Goal: Task Accomplishment & Management: Manage account settings

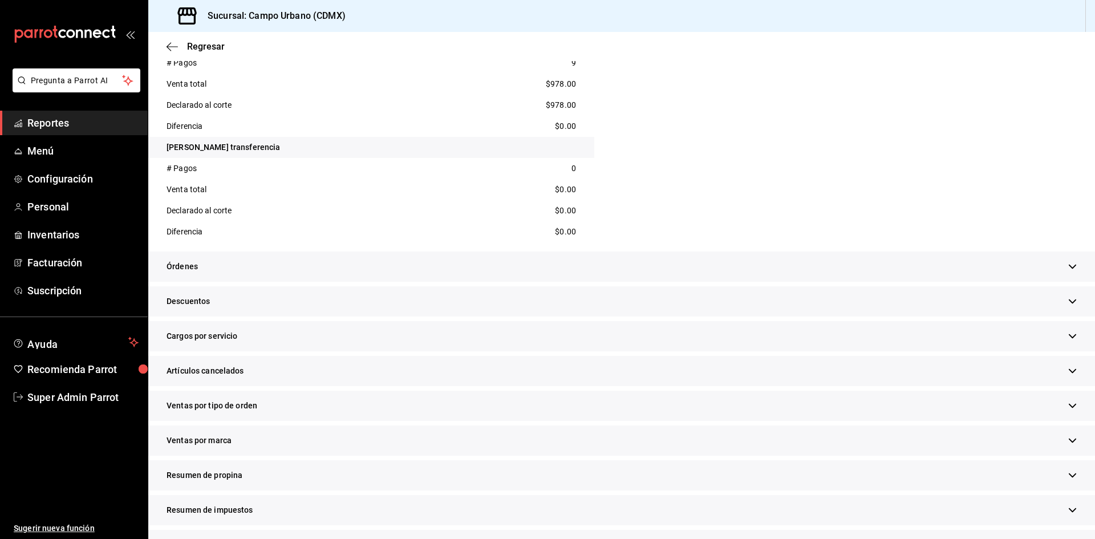
scroll to position [1688, 0]
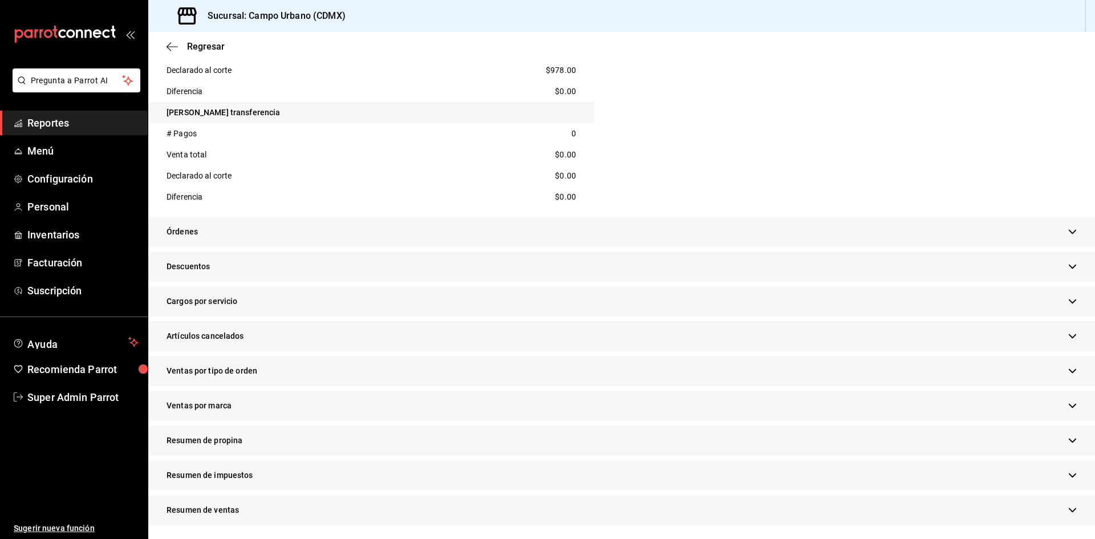
click at [506, 23] on div "Sucursal: Campo Urbano (CDMX)" at bounding box center [621, 16] width 947 height 32
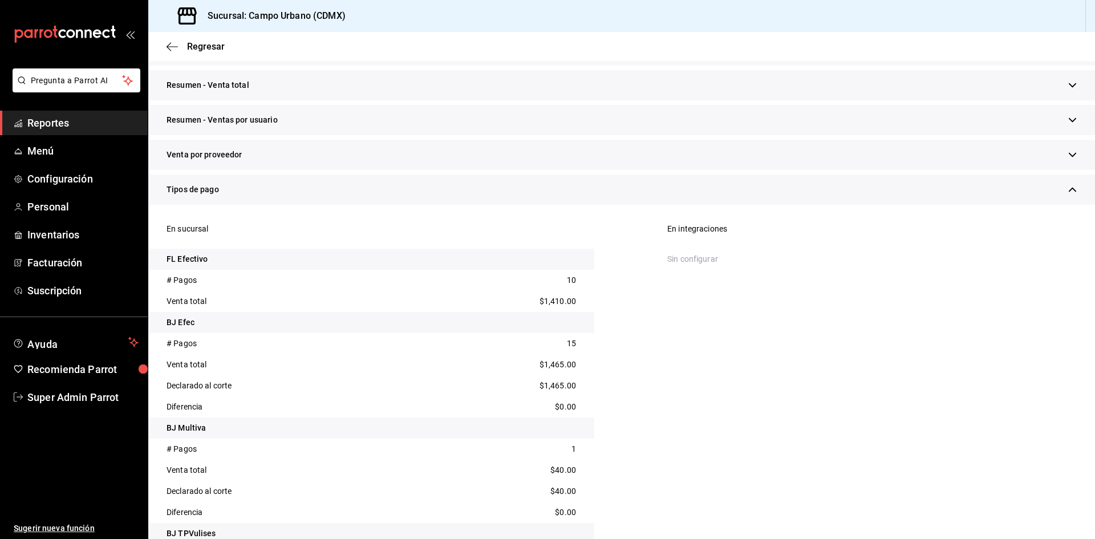
scroll to position [35, 0]
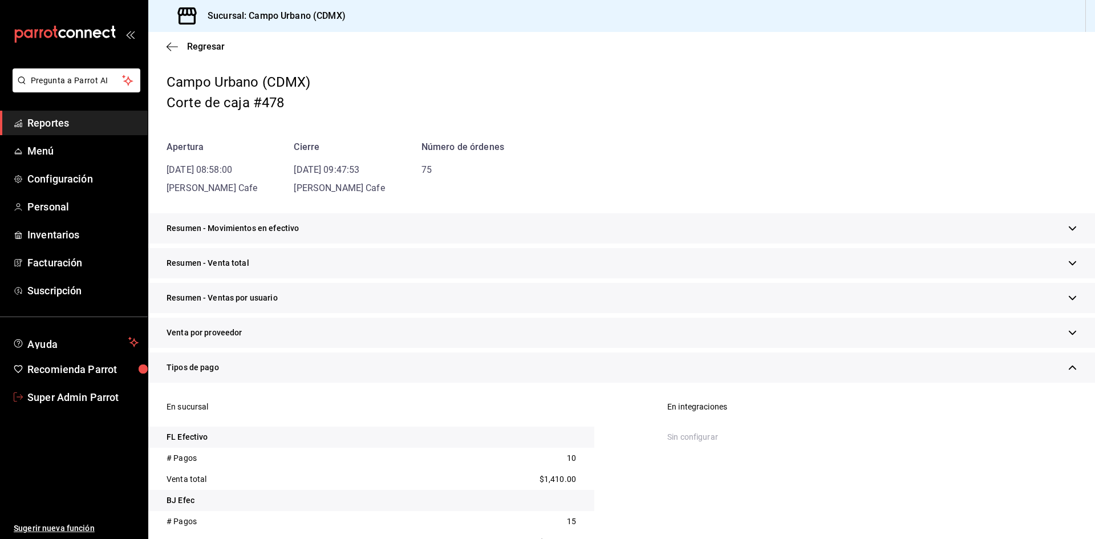
drag, startPoint x: 22, startPoint y: 392, endPoint x: 18, endPoint y: 380, distance: 13.2
click at [22, 392] on icon "mailbox folders" at bounding box center [18, 396] width 9 height 9
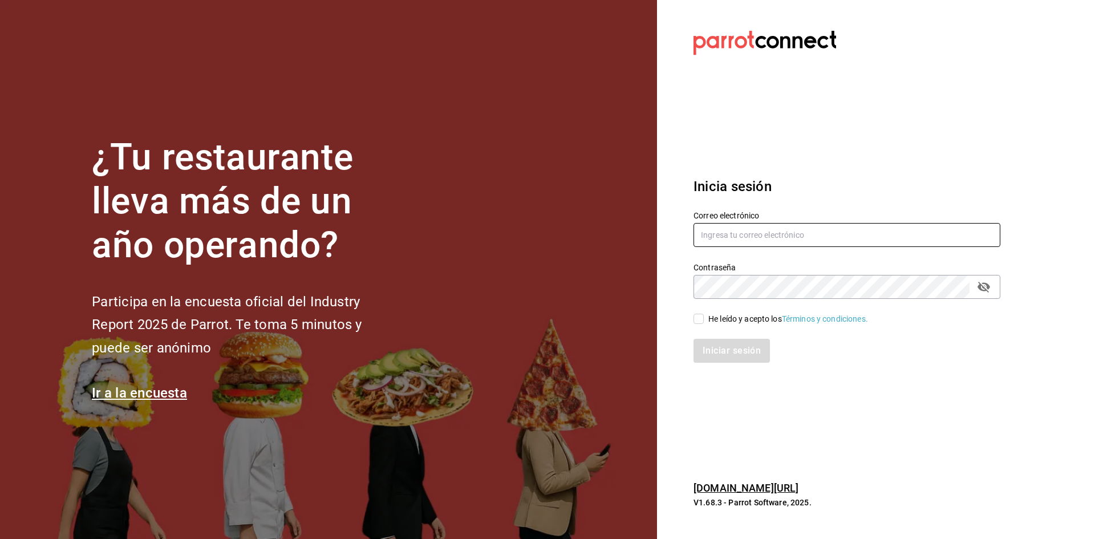
click at [763, 247] on input "text" at bounding box center [846, 235] width 307 height 24
paste input "elnidodelasninfas@chapultepec.com"
type input "elnidodelasninfas@chapultepec.com"
click at [704, 319] on span "He leído y acepto los Términos y condiciones." at bounding box center [786, 319] width 164 height 12
click at [704, 319] on input "He leído y acepto los Términos y condiciones." at bounding box center [698, 319] width 10 height 10
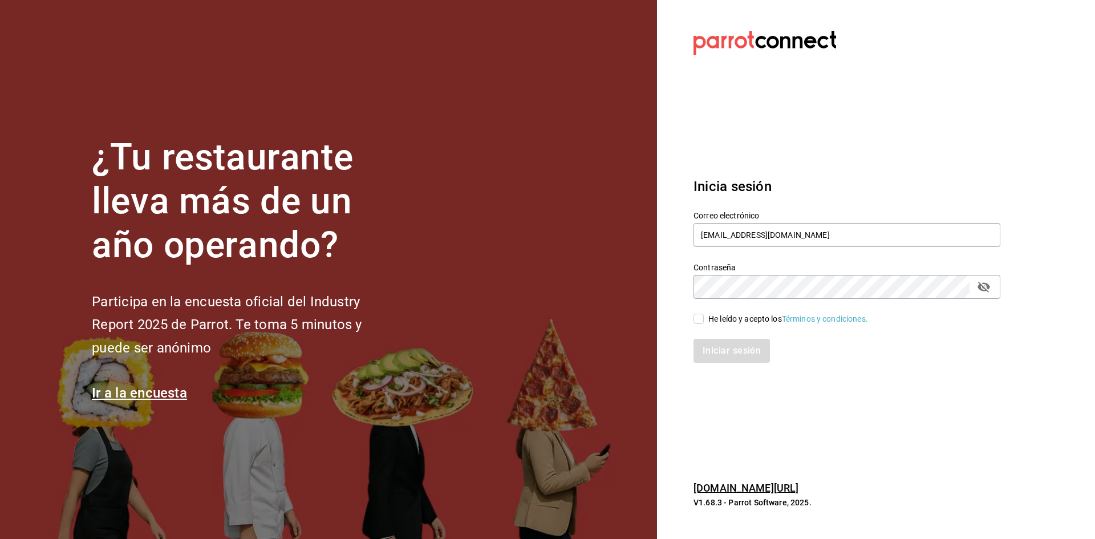
checkbox input "true"
click at [710, 358] on button "Iniciar sesión" at bounding box center [732, 351] width 78 height 24
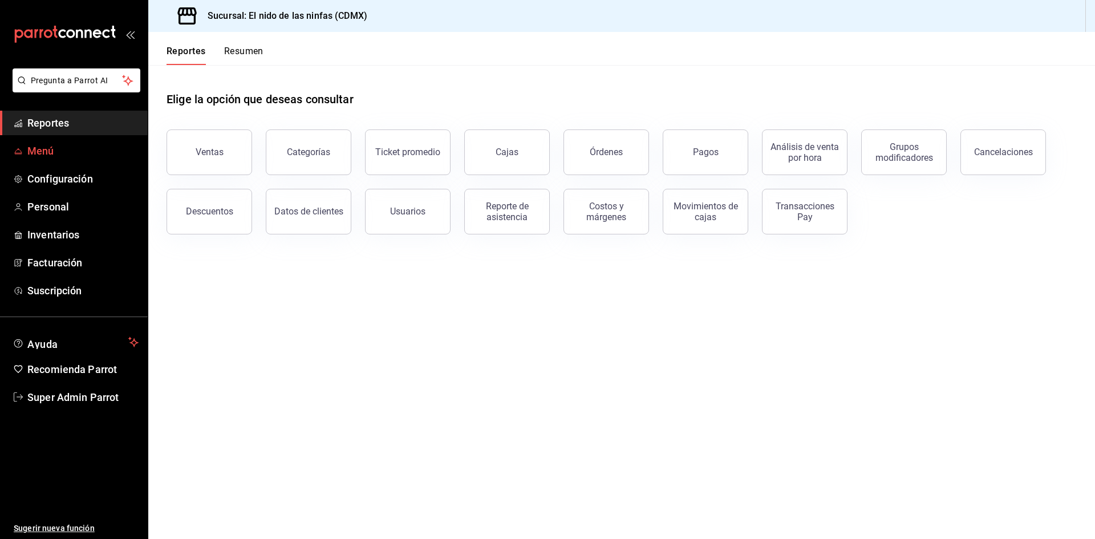
click at [56, 157] on span "Menú" at bounding box center [82, 150] width 111 height 15
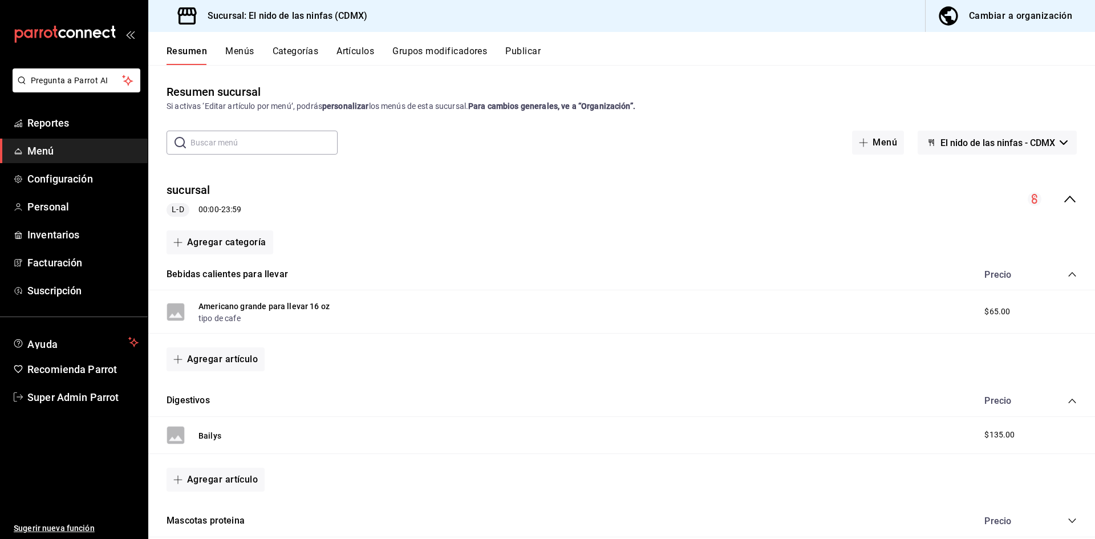
click at [343, 52] on button "Artículos" at bounding box center [355, 55] width 38 height 19
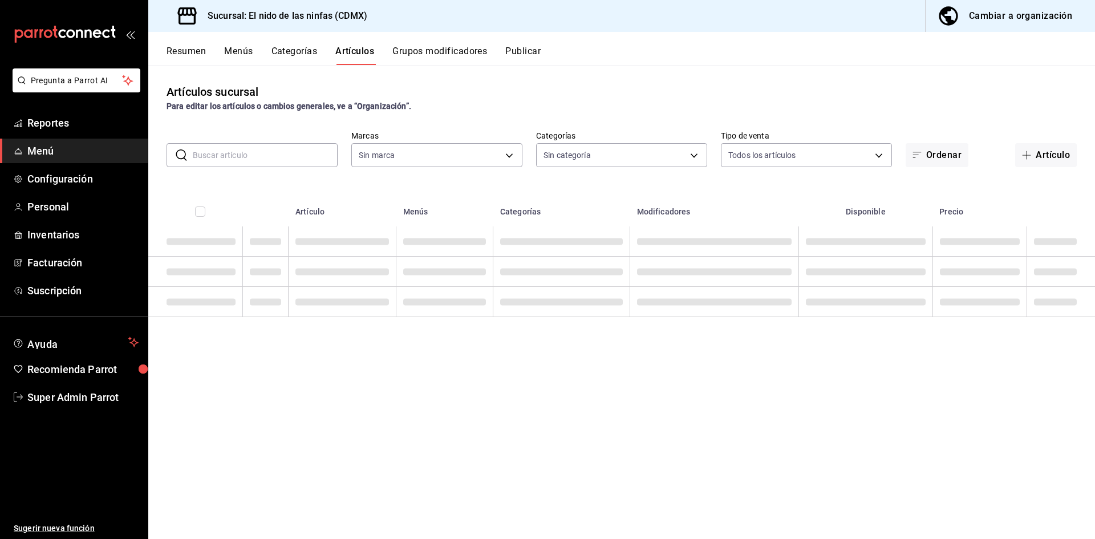
type input "d2e7f705-a92e-4b5a-9c7a-3f8867cbe88b"
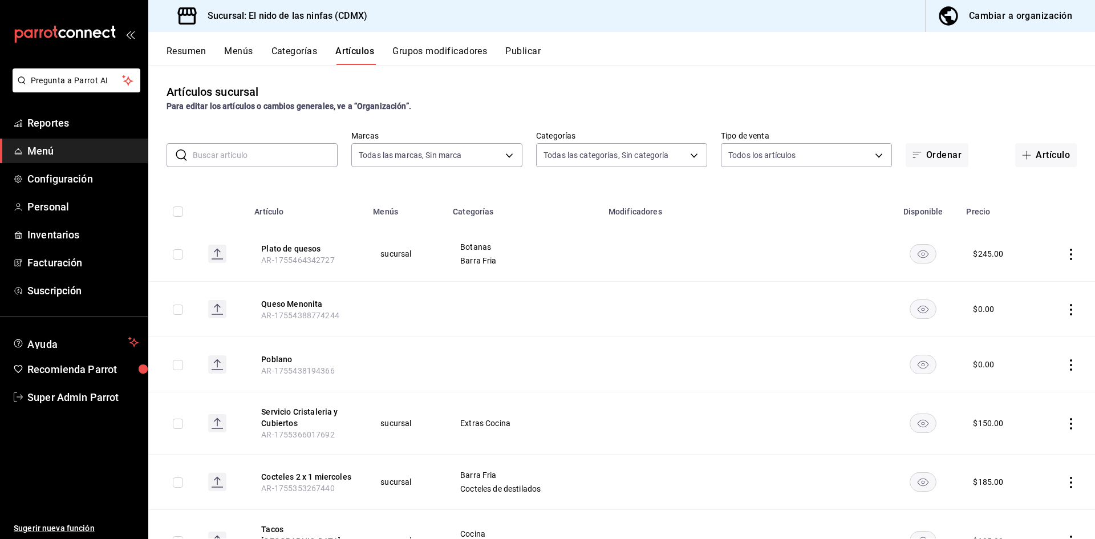
type input "5c205893-a101-45fe-a5e9-0d3a7003fba1,4b68dad8-5fea-4f89-9963-c0d84c3836ef,d07fc…"
click at [180, 52] on button "Resumen" at bounding box center [186, 55] width 39 height 19
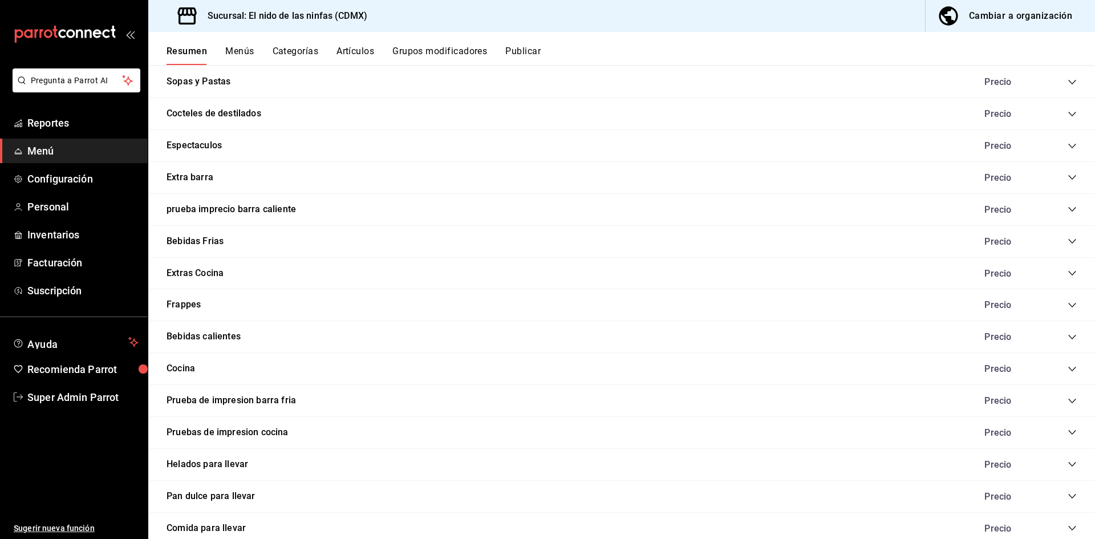
scroll to position [855, 0]
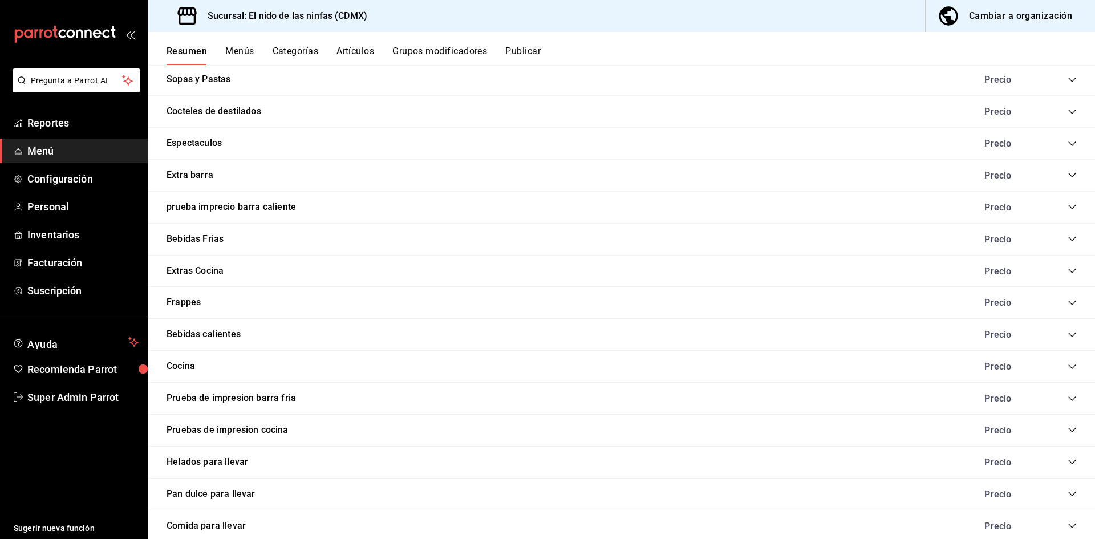
click at [1067, 335] on icon "collapse-category-row" at bounding box center [1071, 334] width 9 height 9
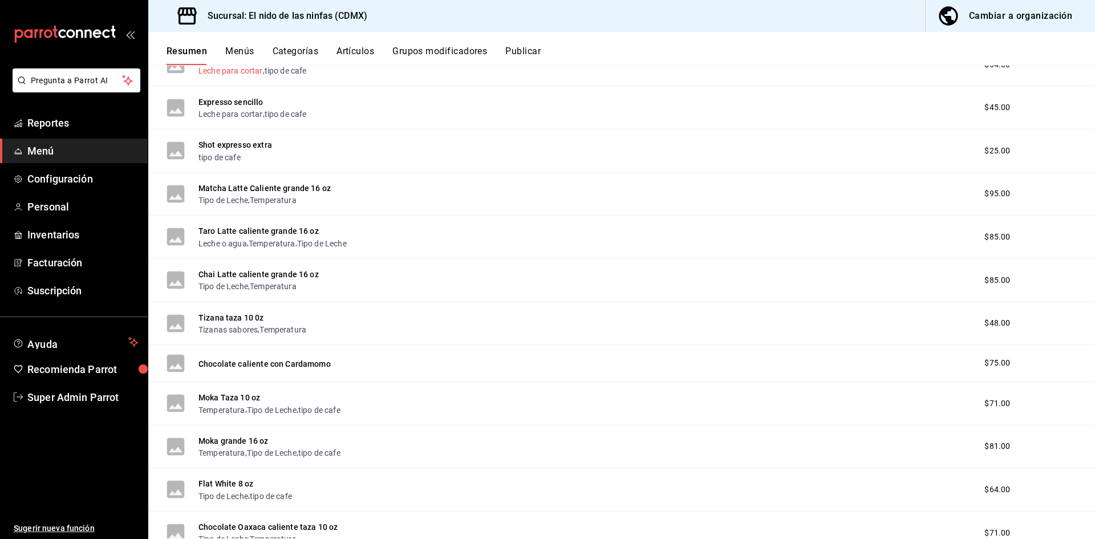
scroll to position [1026, 0]
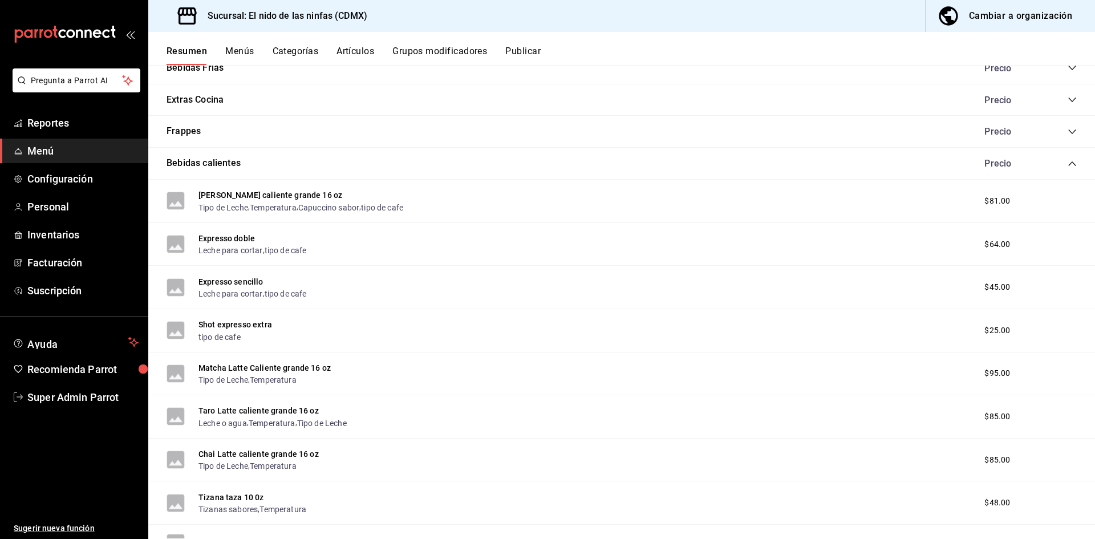
click at [1062, 169] on div "Precio" at bounding box center [1025, 163] width 104 height 11
click at [1067, 164] on icon "collapse-category-row" at bounding box center [1071, 163] width 9 height 9
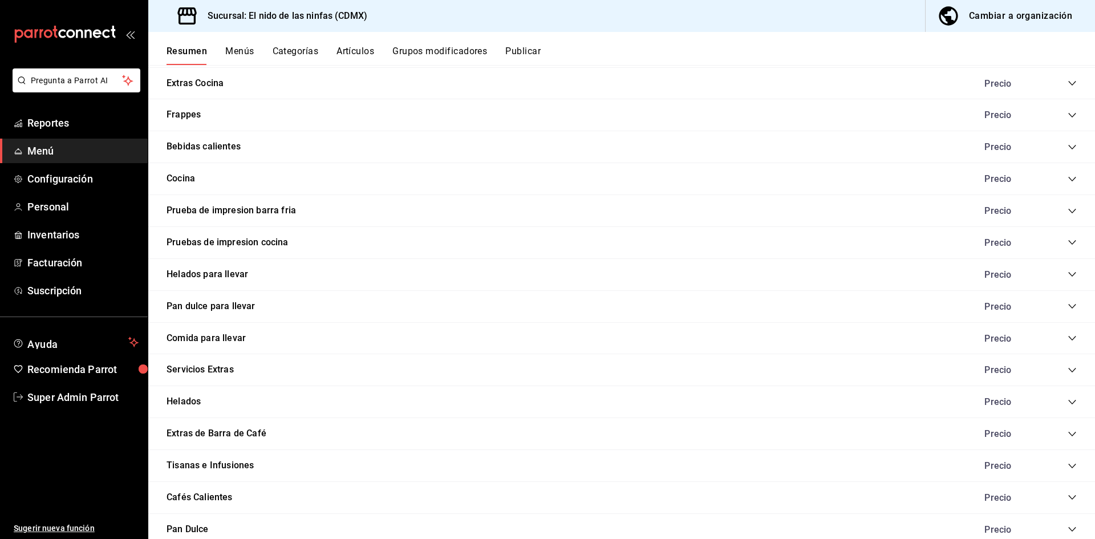
scroll to position [1053, 0]
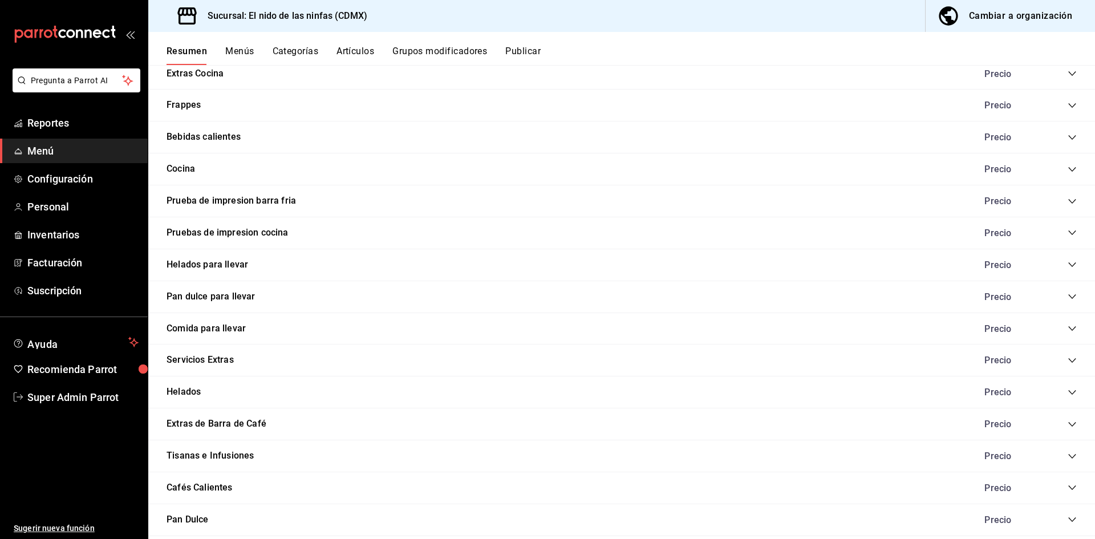
click at [1067, 297] on icon "collapse-category-row" at bounding box center [1071, 296] width 9 height 9
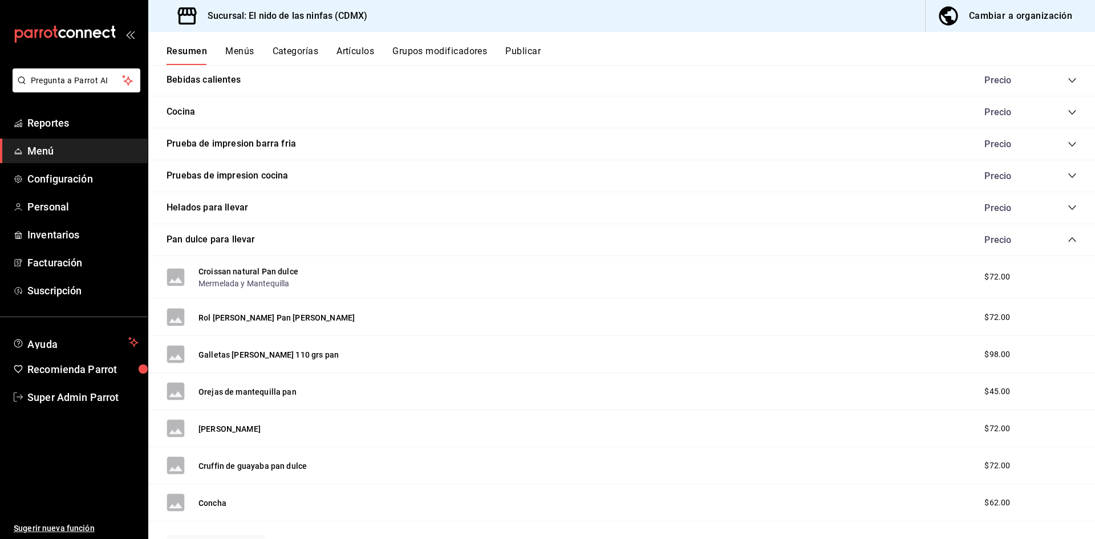
scroll to position [1167, 0]
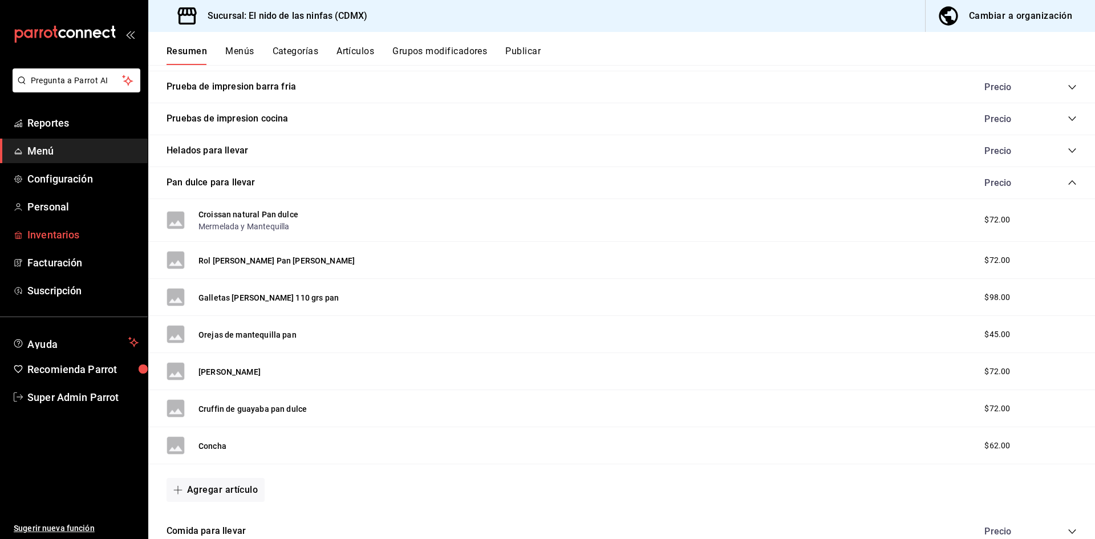
click at [74, 240] on span "Inventarios" at bounding box center [82, 234] width 111 height 15
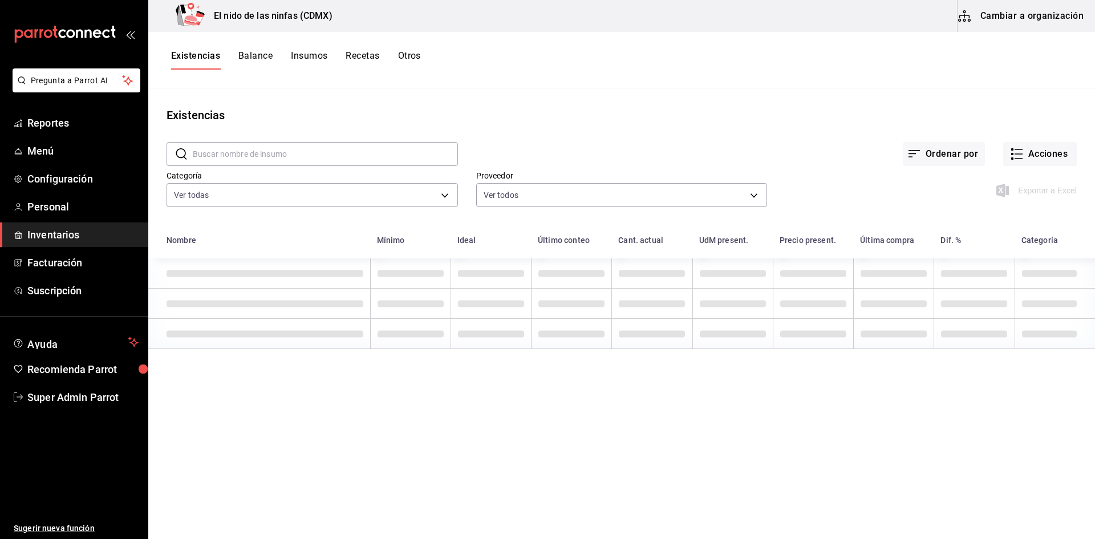
click at [321, 60] on button "Insumos" at bounding box center [309, 59] width 36 height 19
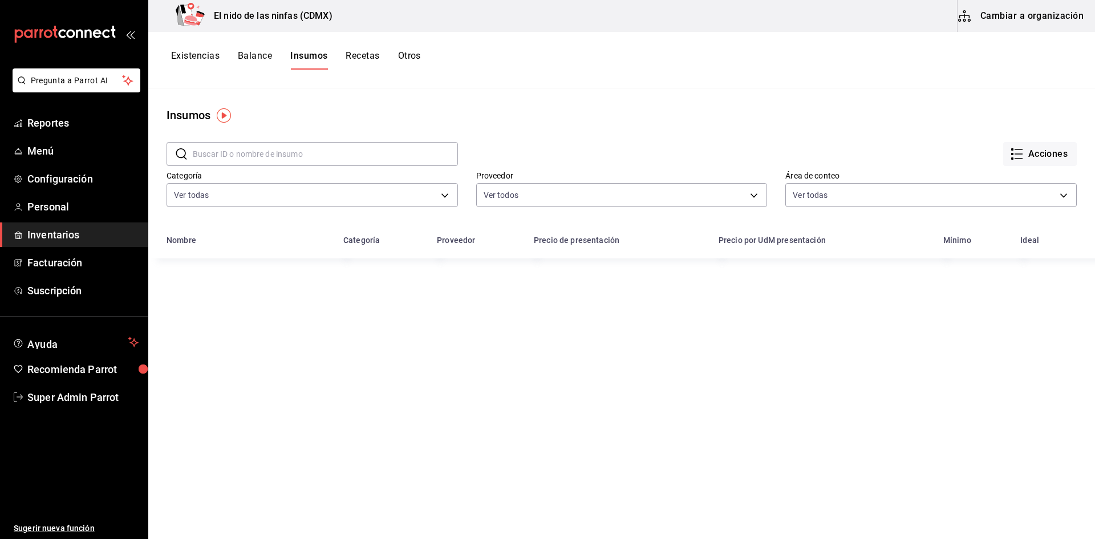
click at [330, 161] on input "text" at bounding box center [325, 154] width 265 height 23
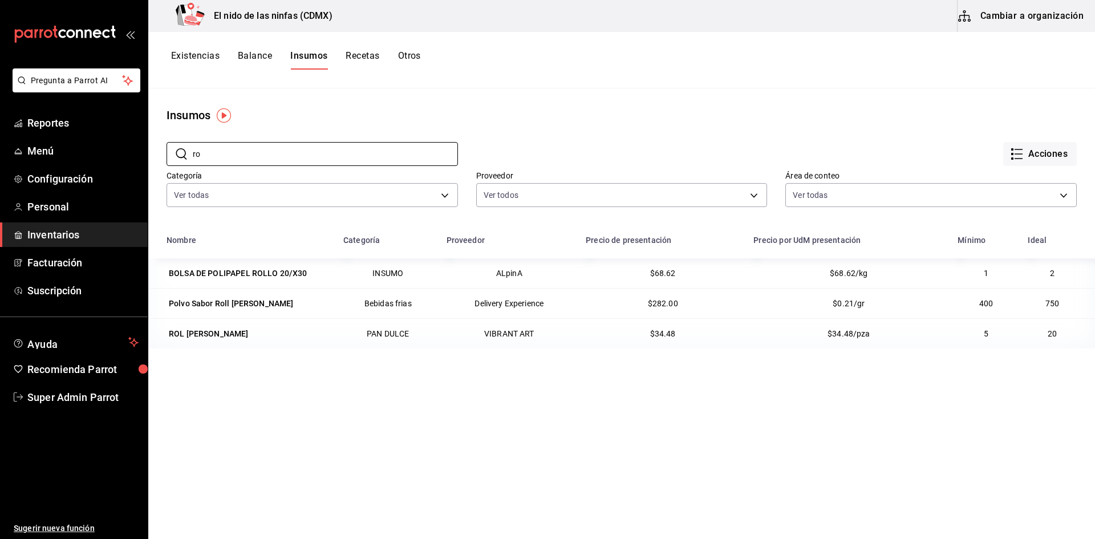
type input "r"
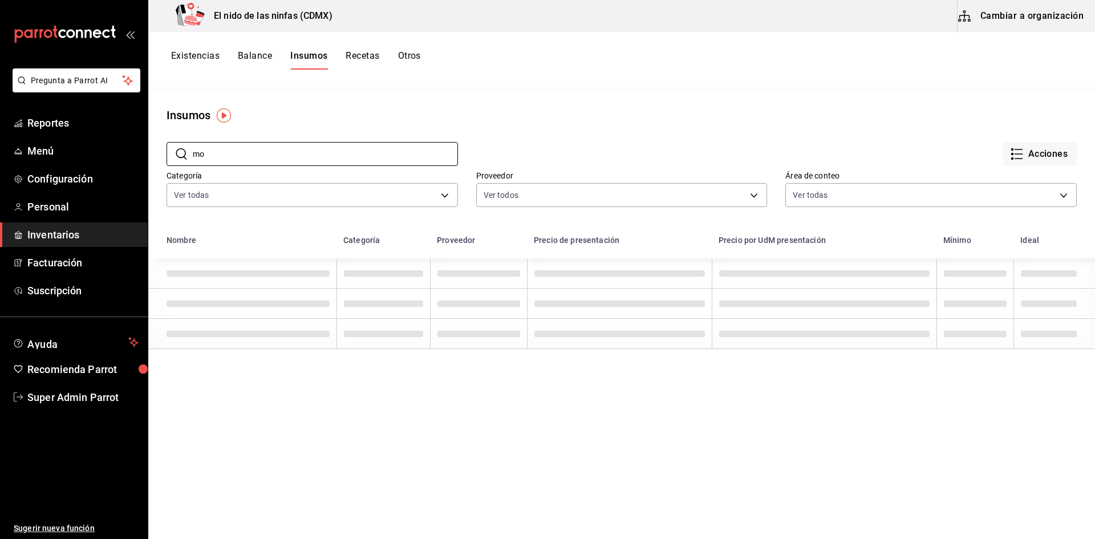
type input "m"
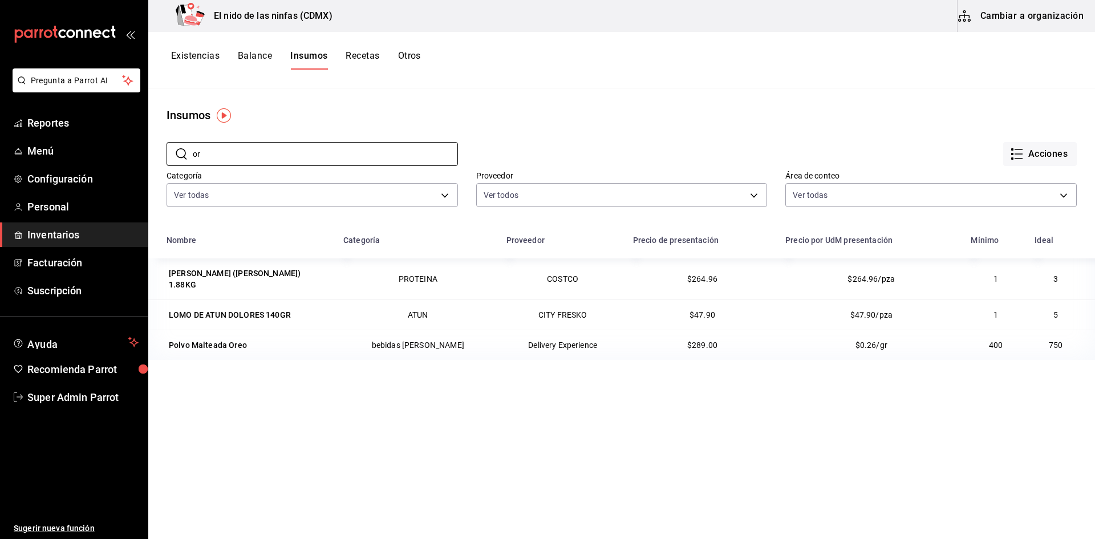
type input "o"
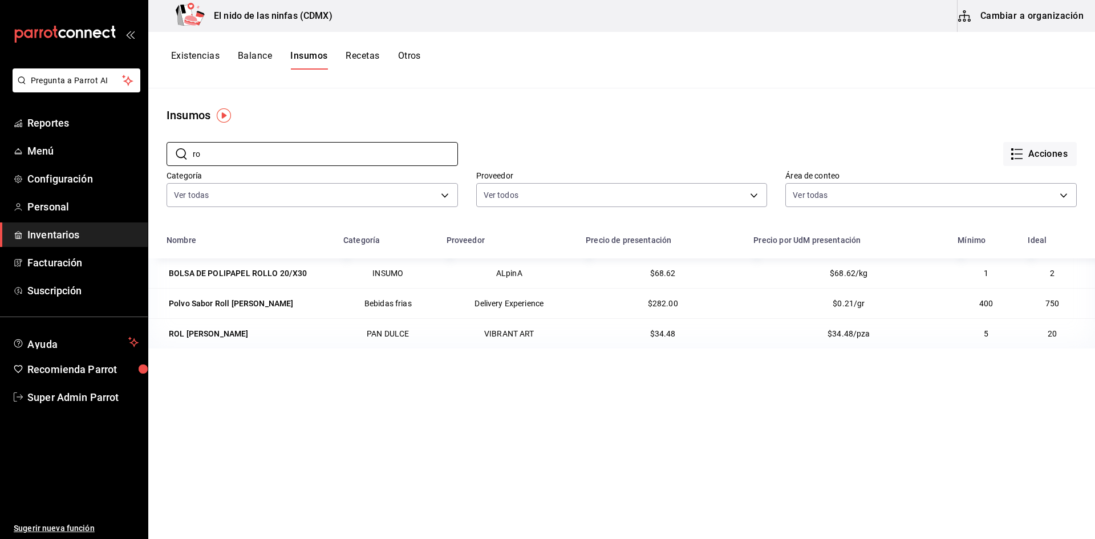
type input "r"
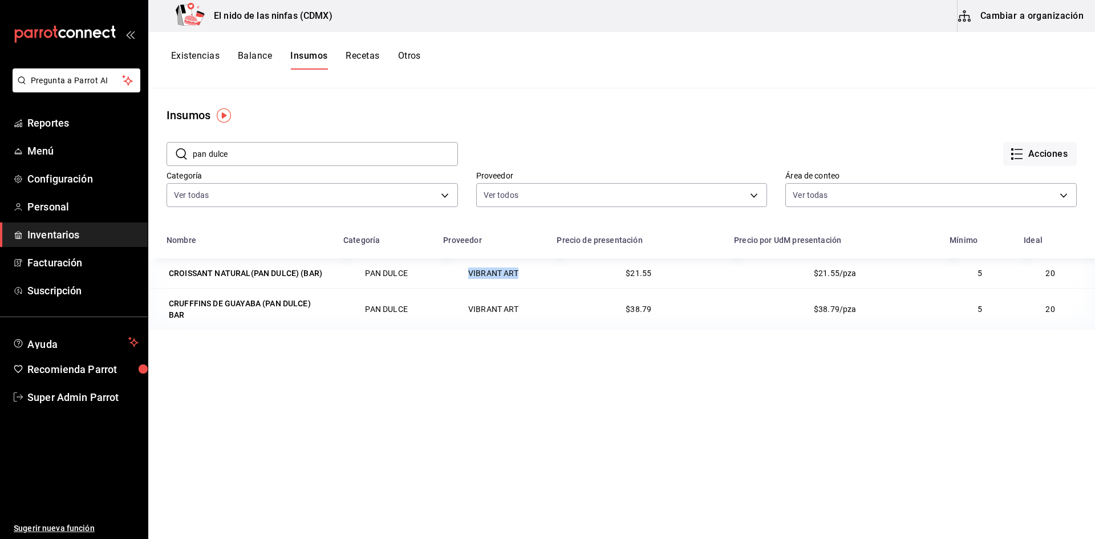
drag, startPoint x: 520, startPoint y: 276, endPoint x: 458, endPoint y: 284, distance: 62.1
click at [458, 284] on td "VIBRANT ART" at bounding box center [492, 273] width 113 height 30
copy td "VIBRANT ART"
drag, startPoint x: 233, startPoint y: 157, endPoint x: 210, endPoint y: 169, distance: 26.0
click at [210, 169] on div "​ pan dulce ​ Acciones Categoría Ver todas Proveedor Ver todos Área de conteo V…" at bounding box center [621, 176] width 947 height 105
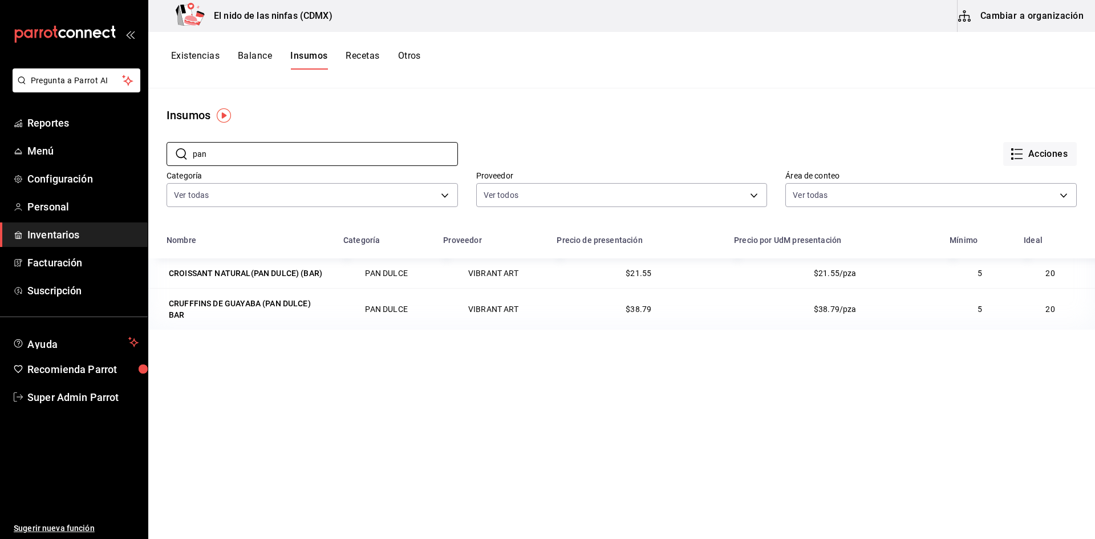
type input "pan"
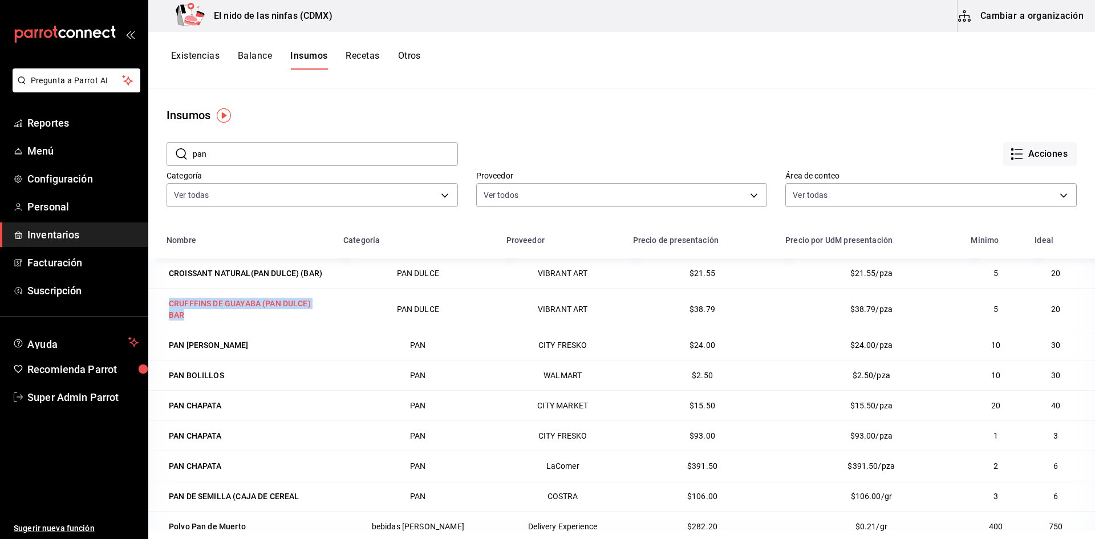
drag, startPoint x: 164, startPoint y: 298, endPoint x: 225, endPoint y: 321, distance: 65.7
click at [225, 321] on td "CRUFFFINS DE GUAYABA (PAN DULCE) BAR" at bounding box center [242, 309] width 188 height 42
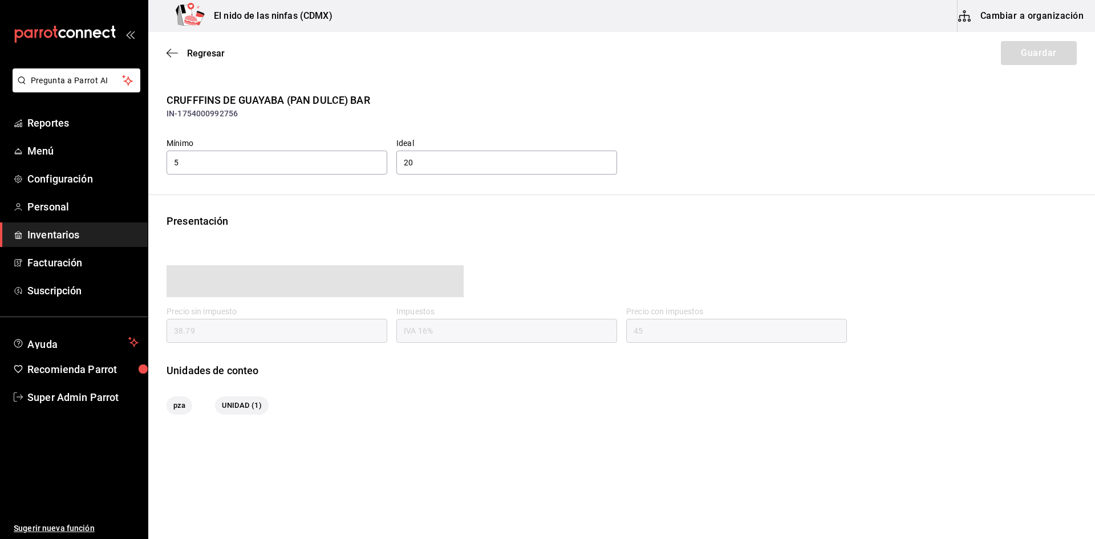
type input "45.00"
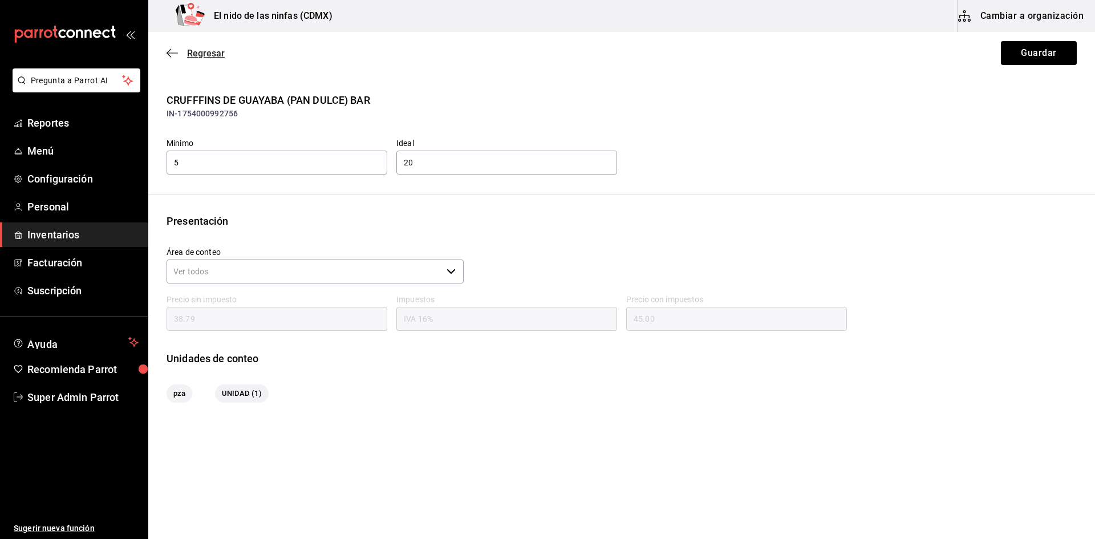
click at [177, 55] on icon "button" at bounding box center [172, 53] width 11 height 10
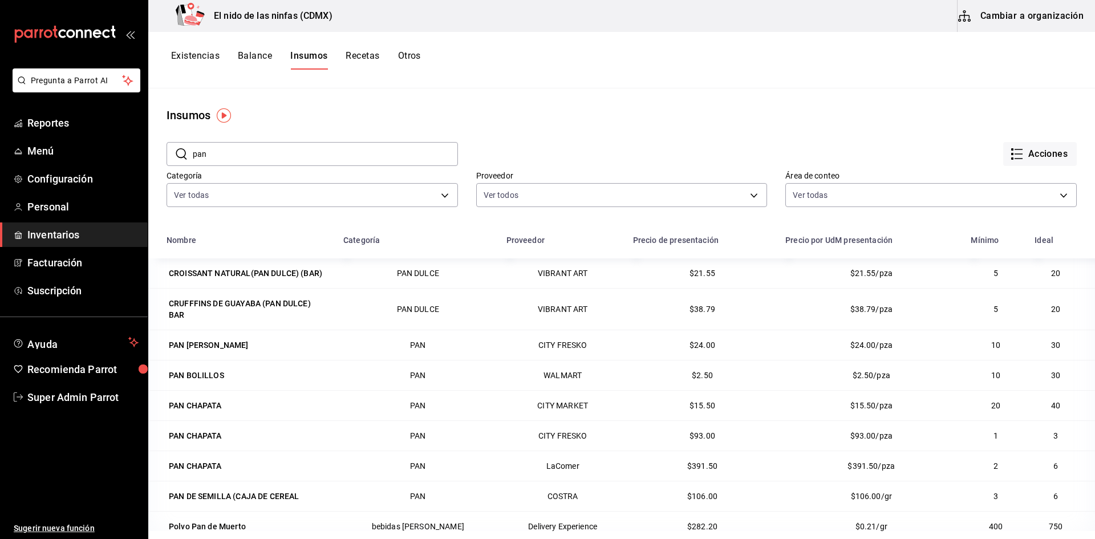
scroll to position [140, 0]
